Goal: Use online tool/utility: Use online tool/utility

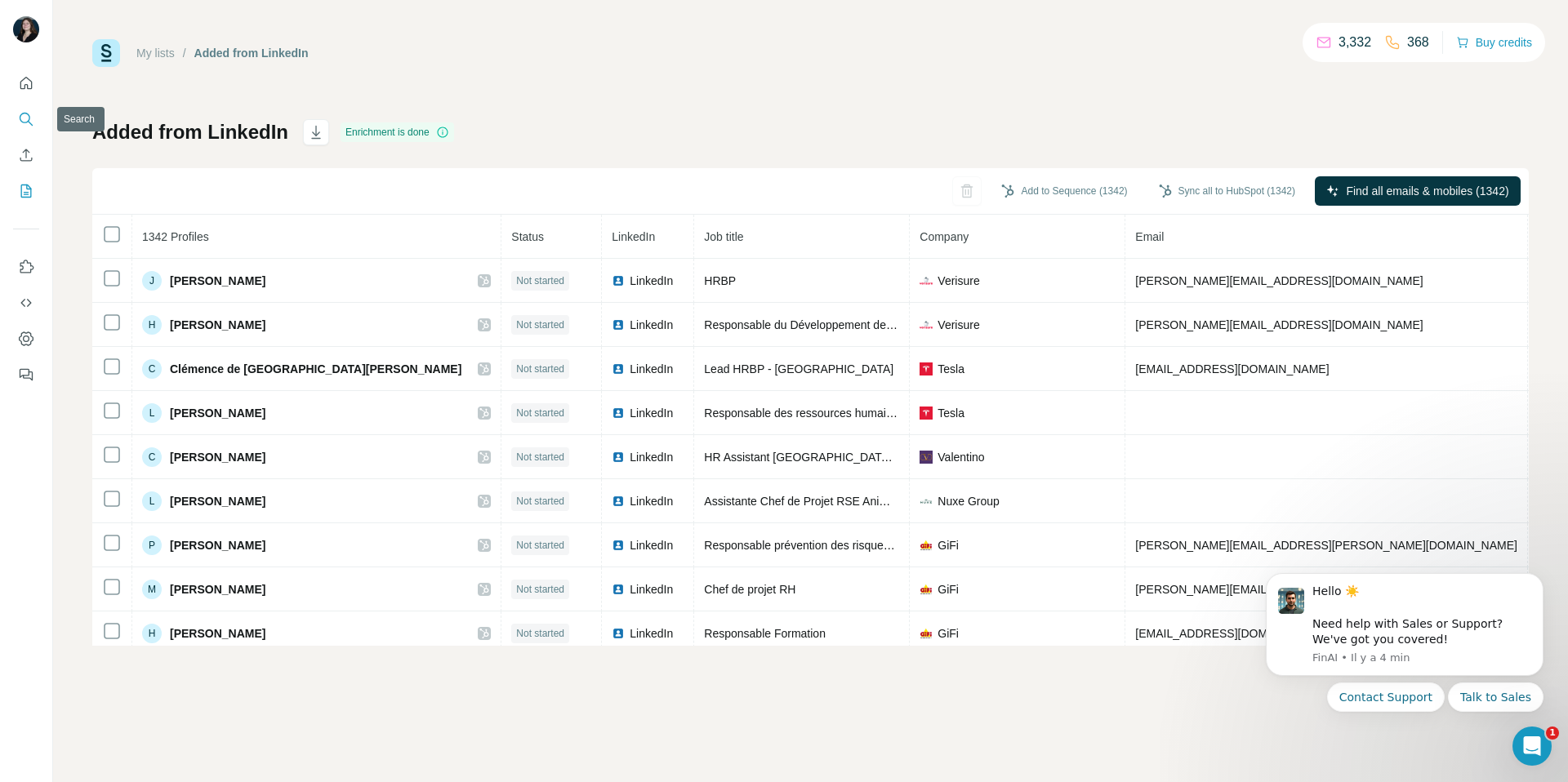
click at [23, 114] on icon "Search" at bounding box center [25, 119] width 17 height 17
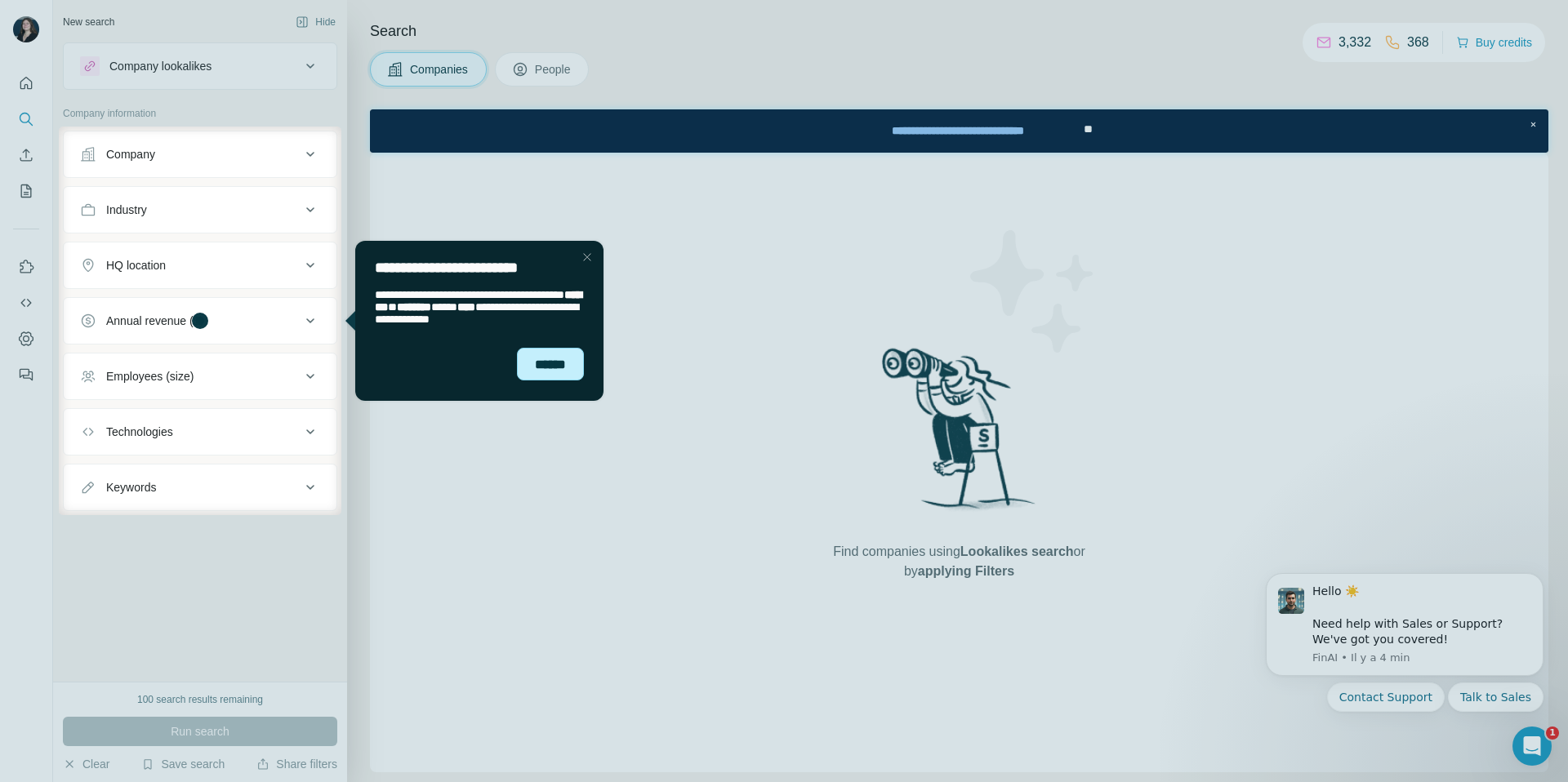
click at [574, 373] on div "******" at bounding box center [550, 365] width 67 height 33
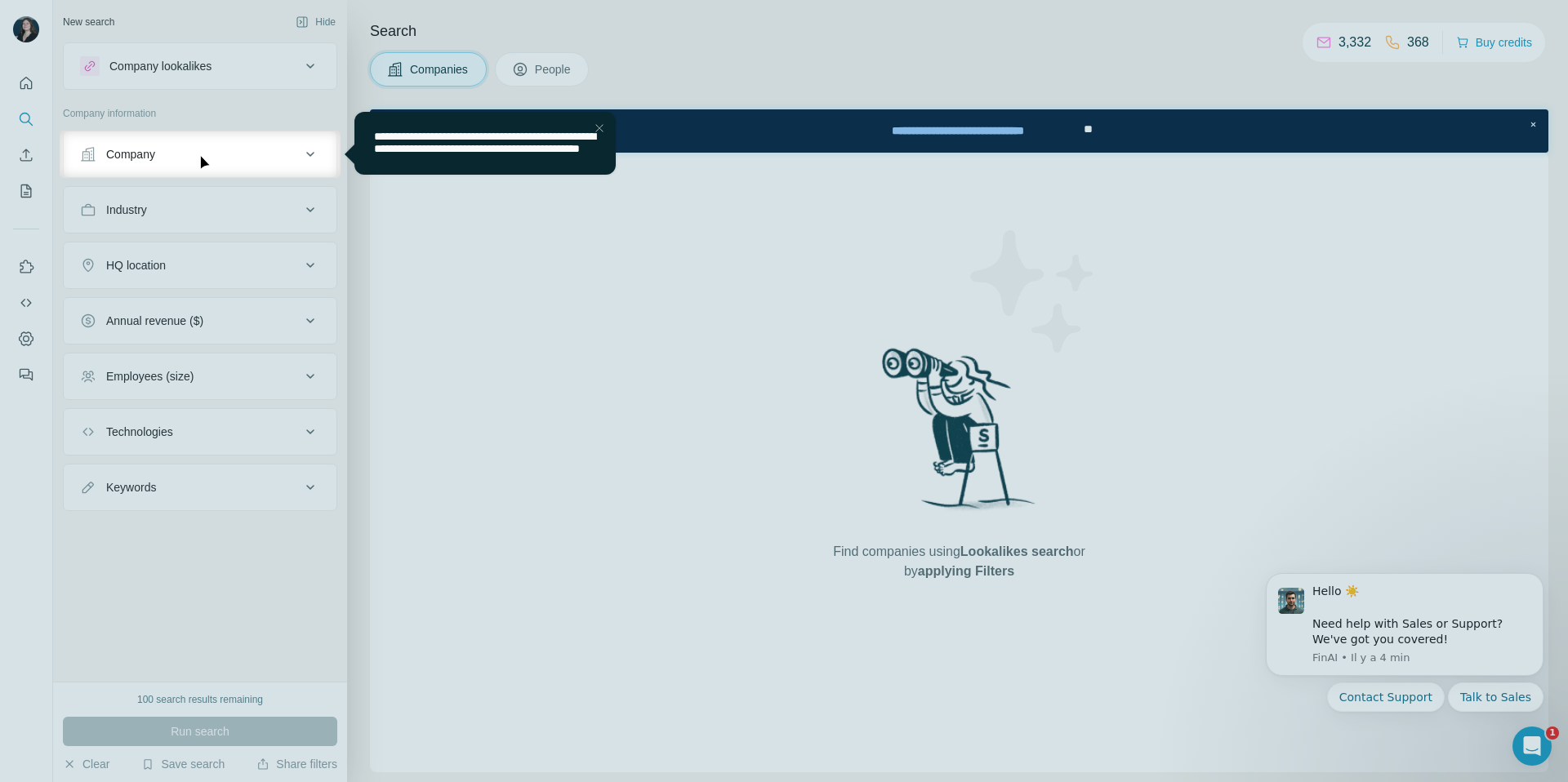
click at [595, 143] on div "**********" at bounding box center [484, 142] width 222 height 24
click at [593, 128] on div "Close Step" at bounding box center [599, 128] width 19 height 19
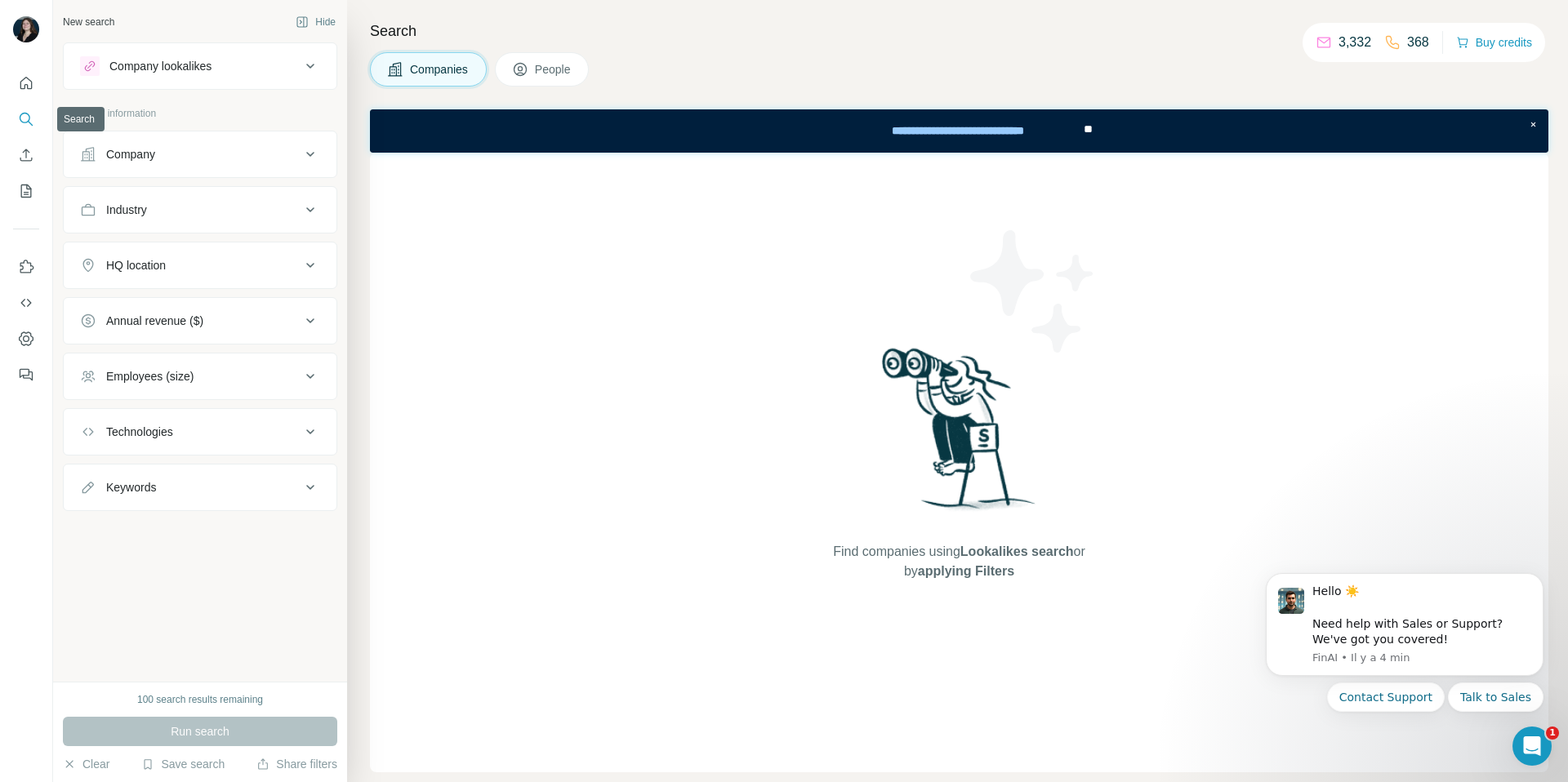
click at [23, 87] on icon "Quick start" at bounding box center [25, 83] width 17 height 17
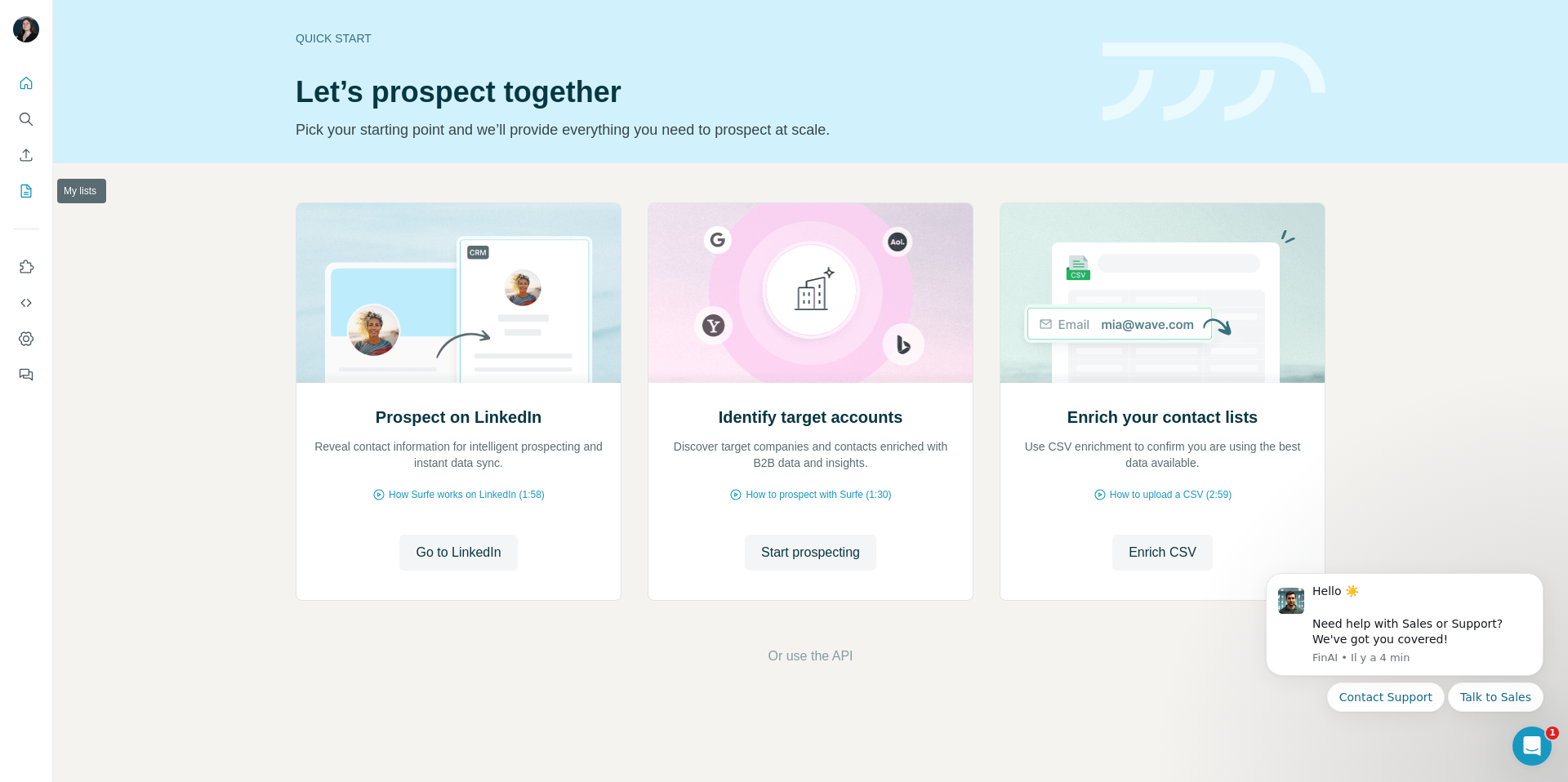
click at [18, 186] on icon "My lists" at bounding box center [25, 191] width 17 height 17
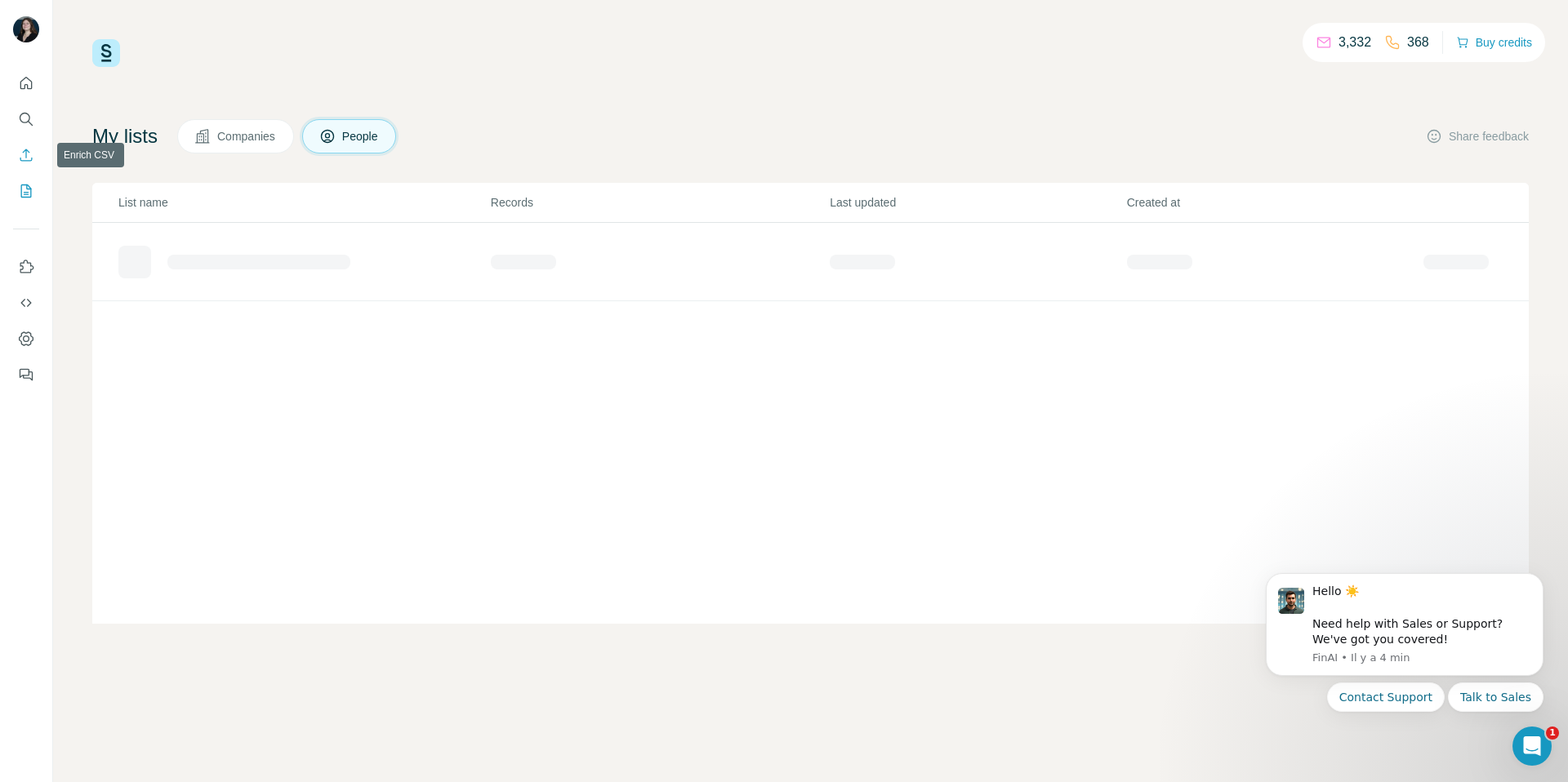
click at [18, 155] on icon "Enrich CSV" at bounding box center [25, 155] width 17 height 17
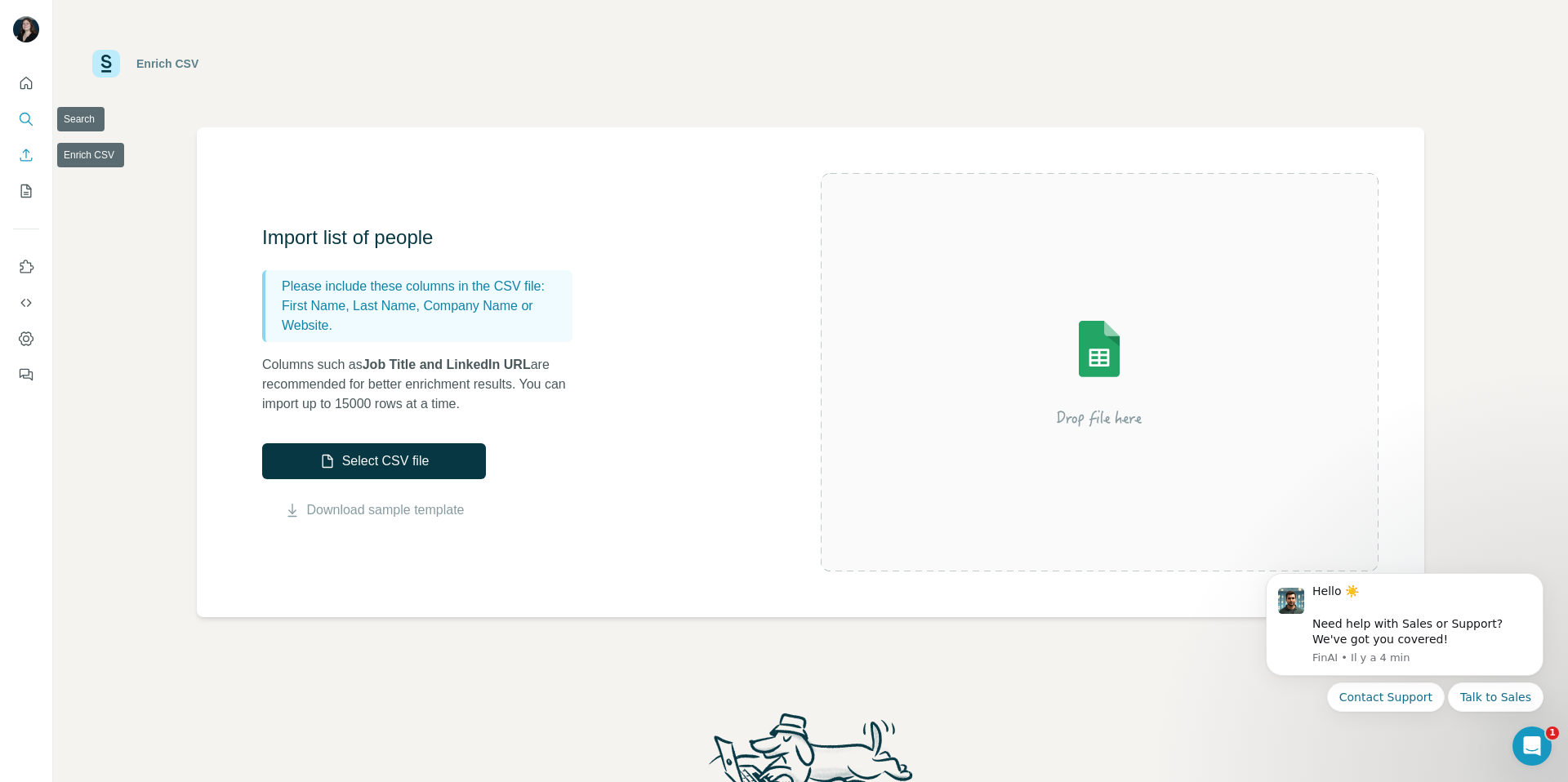
click at [25, 120] on icon "Search" at bounding box center [25, 119] width 17 height 17
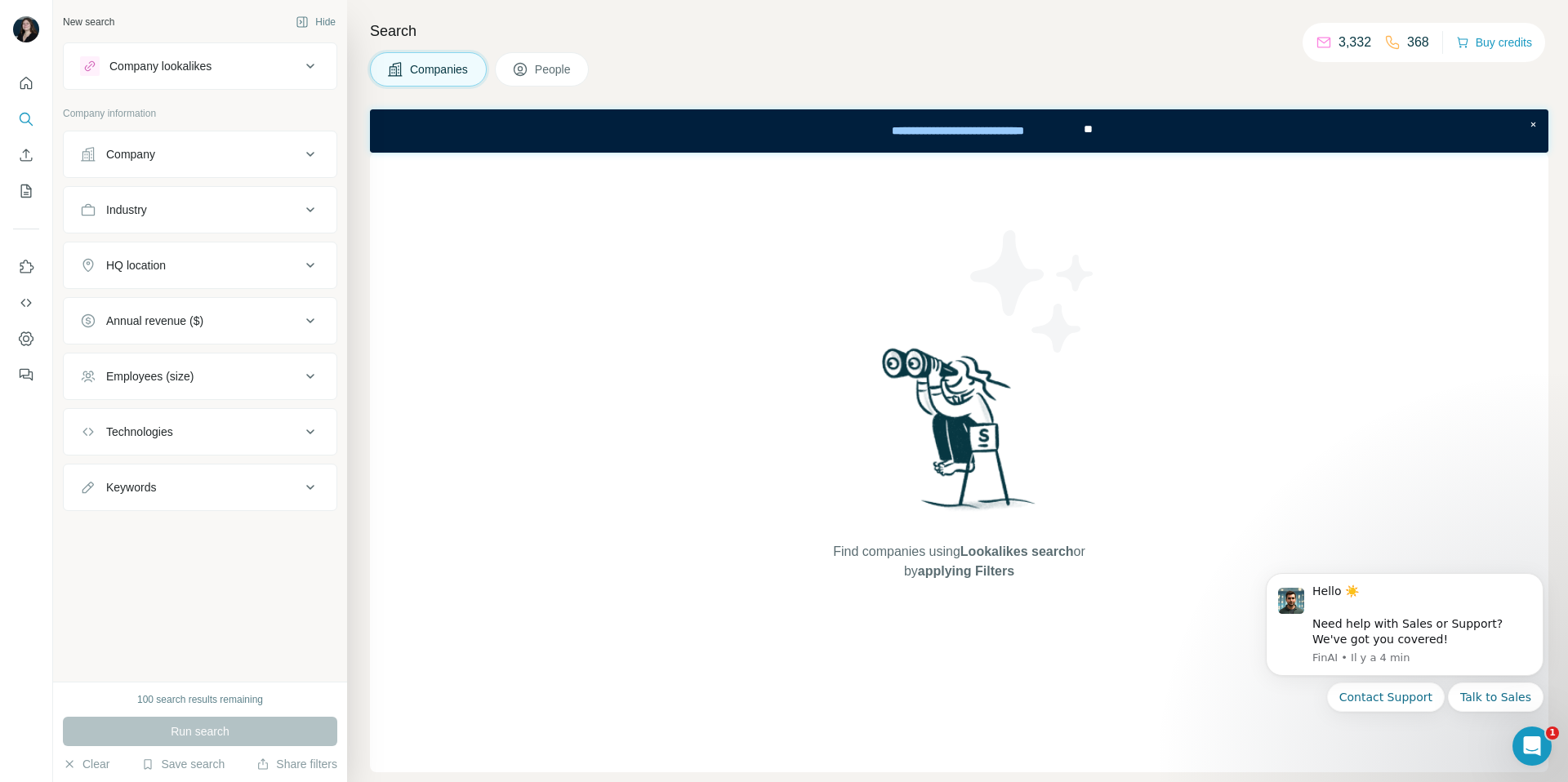
click at [207, 58] on div "Company lookalikes" at bounding box center [160, 66] width 102 height 17
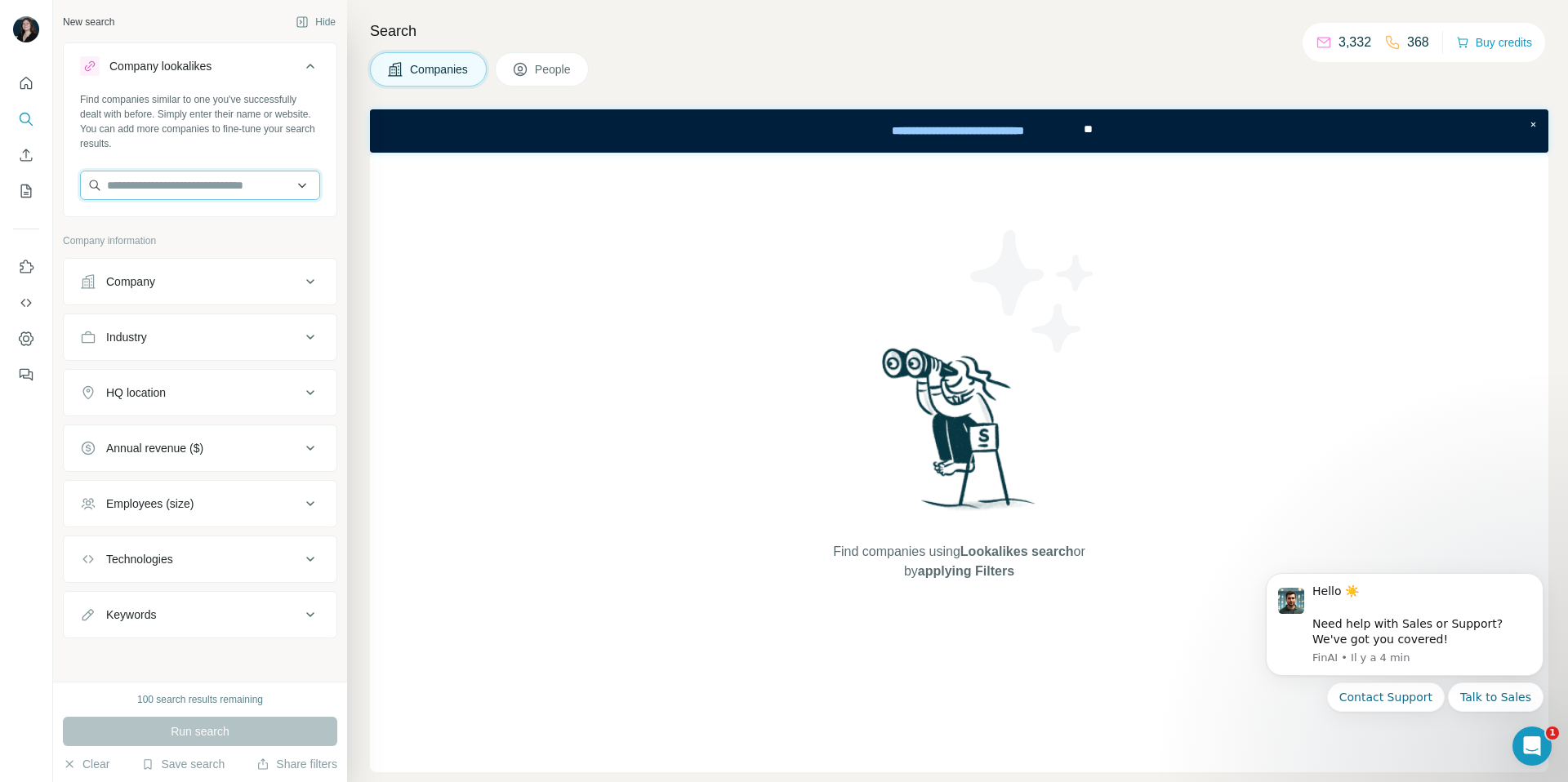
click at [158, 191] on input "text" at bounding box center [199, 185] width 240 height 29
click at [18, 87] on icon "Quick start" at bounding box center [25, 83] width 17 height 17
